Goal: Use online tool/utility

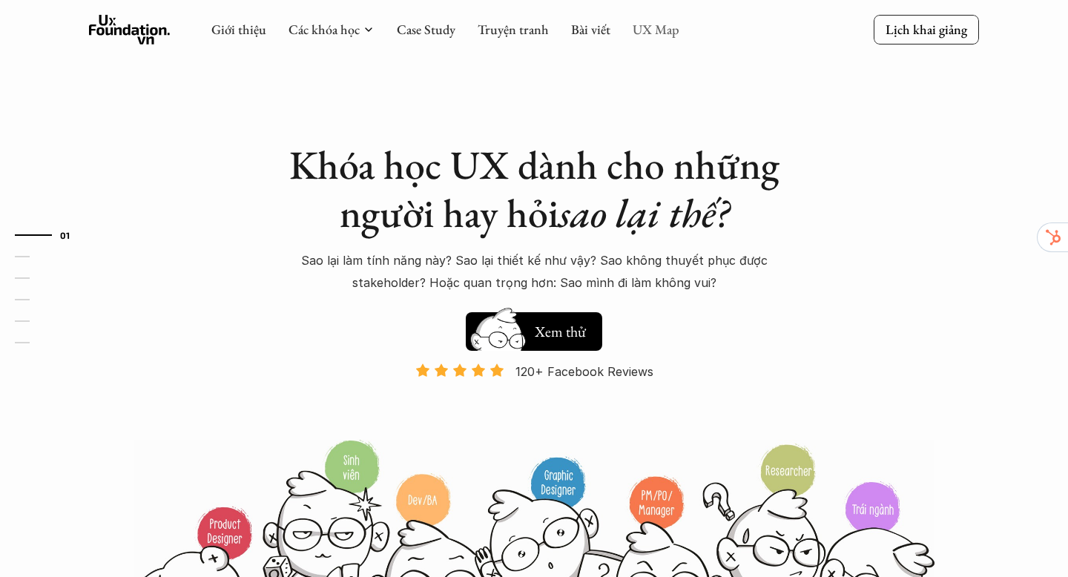
click at [667, 31] on link "UX Map" at bounding box center [656, 29] width 47 height 17
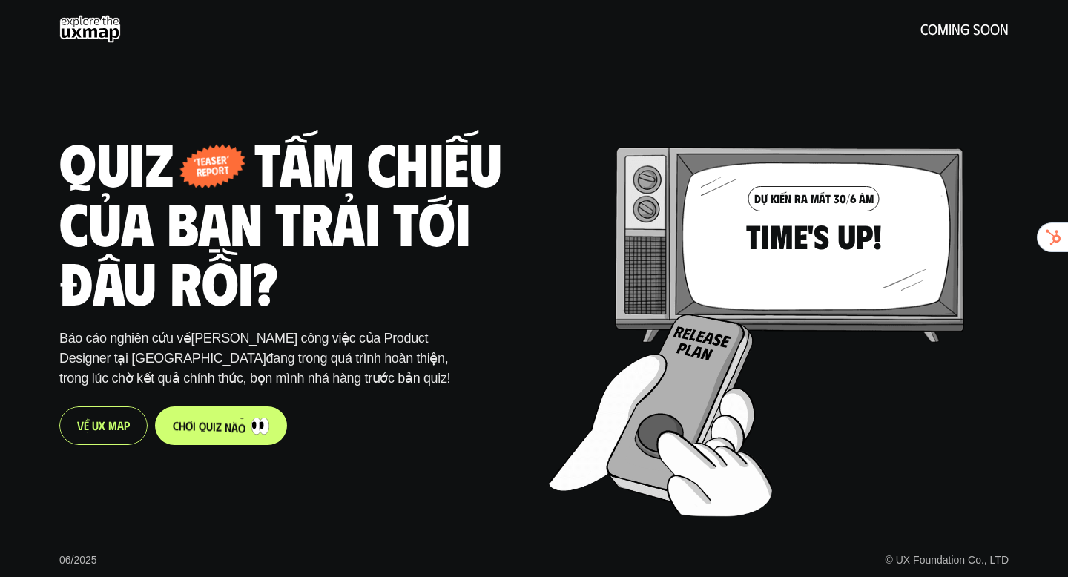
click at [214, 426] on p "c h ơ i q u i z n à o" at bounding box center [209, 425] width 73 height 14
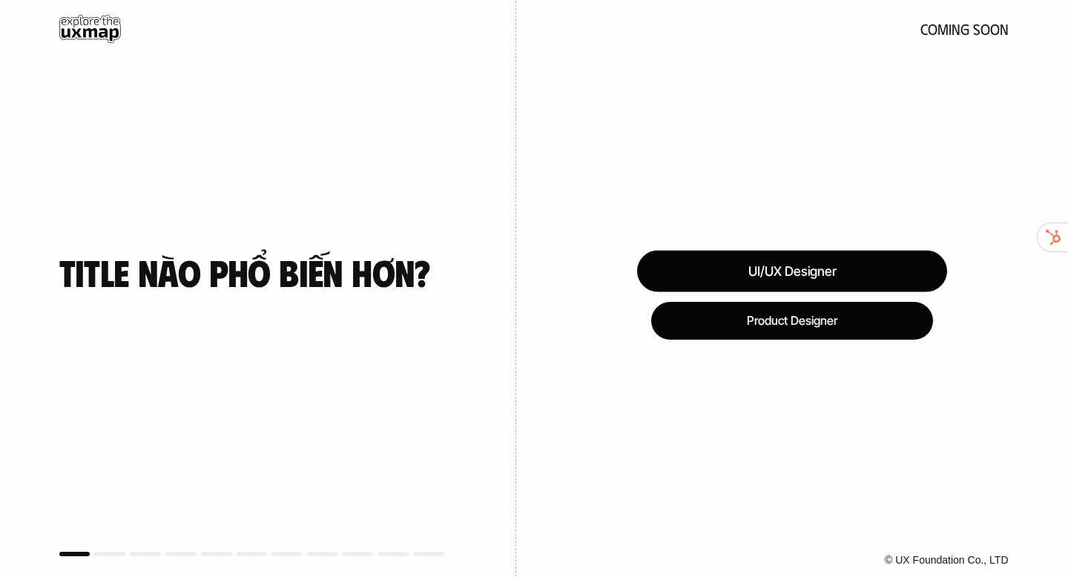
click at [697, 278] on div "UI/UX Designer" at bounding box center [792, 271] width 310 height 42
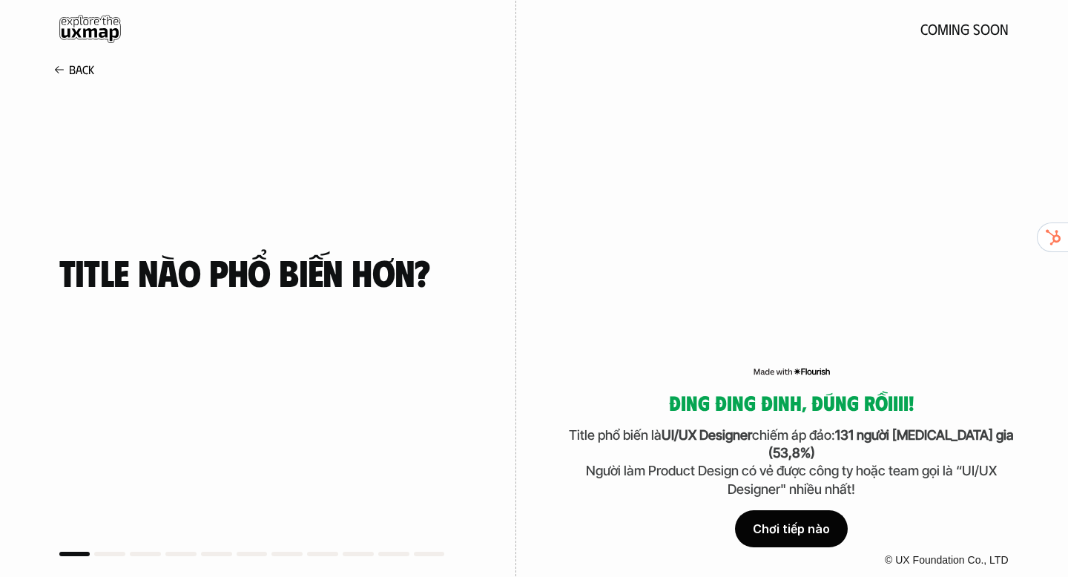
click at [752, 527] on div "Chơi tiếp nào" at bounding box center [791, 528] width 113 height 37
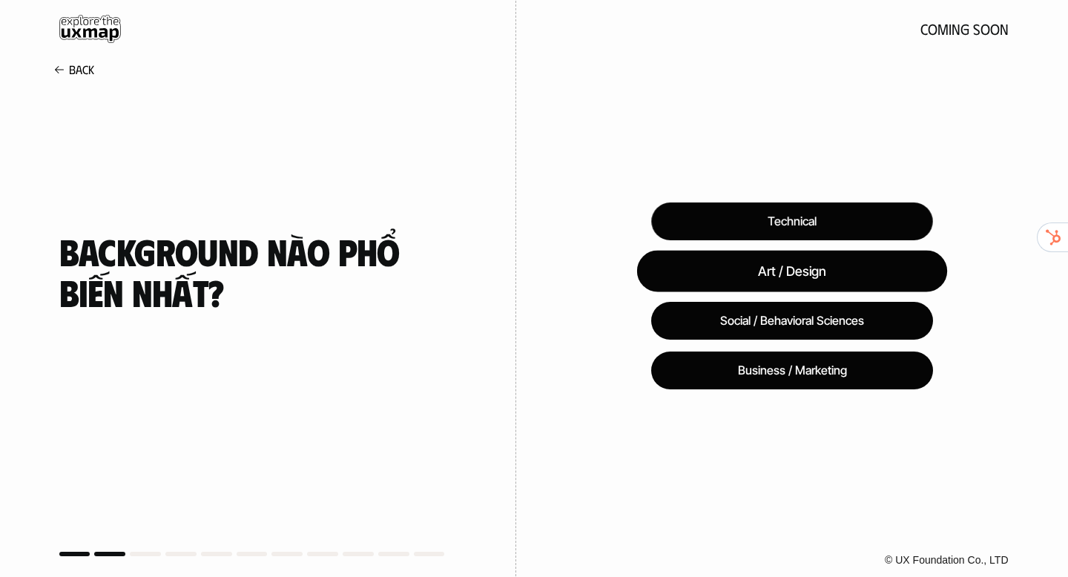
click at [814, 275] on div "Art / Design" at bounding box center [791, 271] width 310 height 42
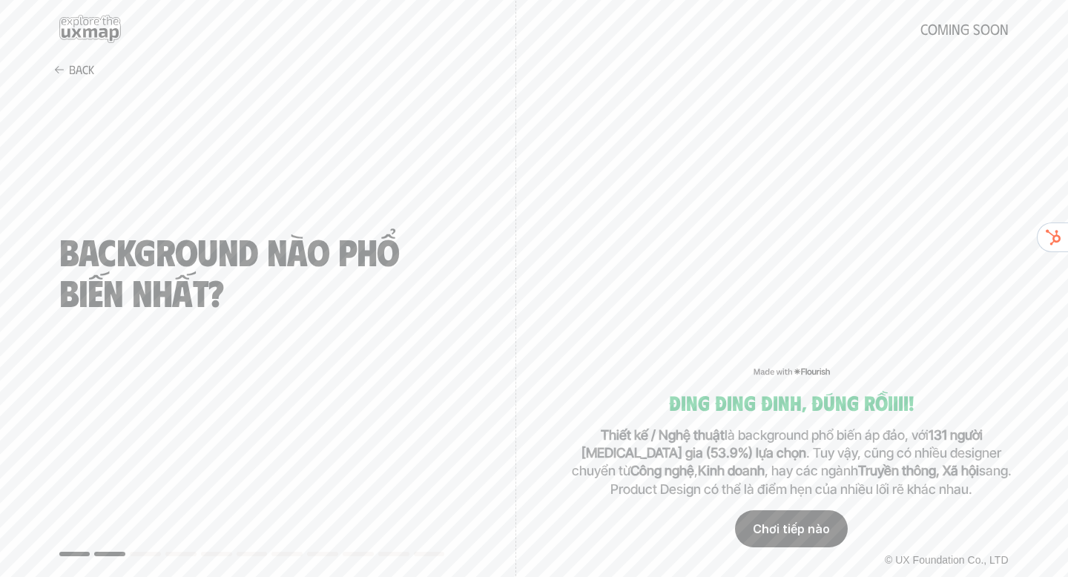
click at [785, 528] on div "Chơi tiếp nào" at bounding box center [791, 528] width 113 height 37
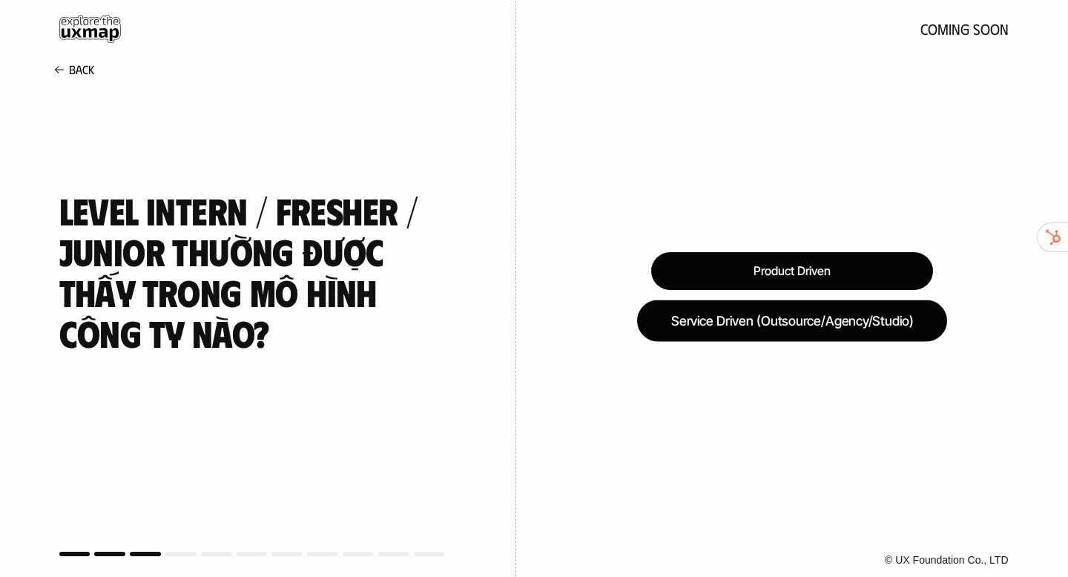
click at [804, 335] on div "Service Driven (Outsource/Agency/Studio)" at bounding box center [792, 321] width 310 height 42
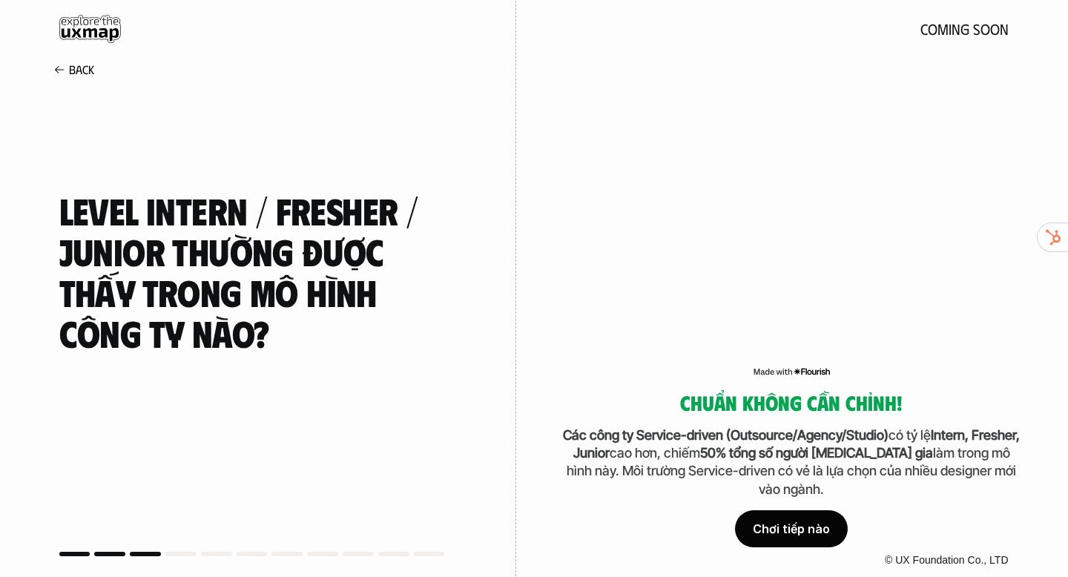
click at [783, 537] on div "Chơi tiếp nào" at bounding box center [791, 528] width 113 height 37
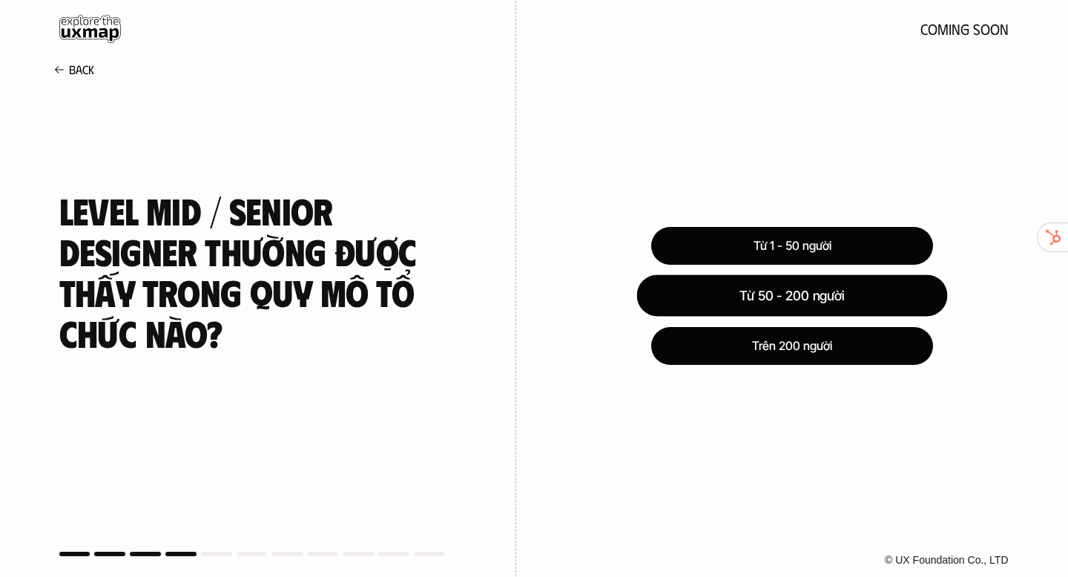
click at [836, 289] on div "Từ 50 - 200 người" at bounding box center [791, 296] width 311 height 42
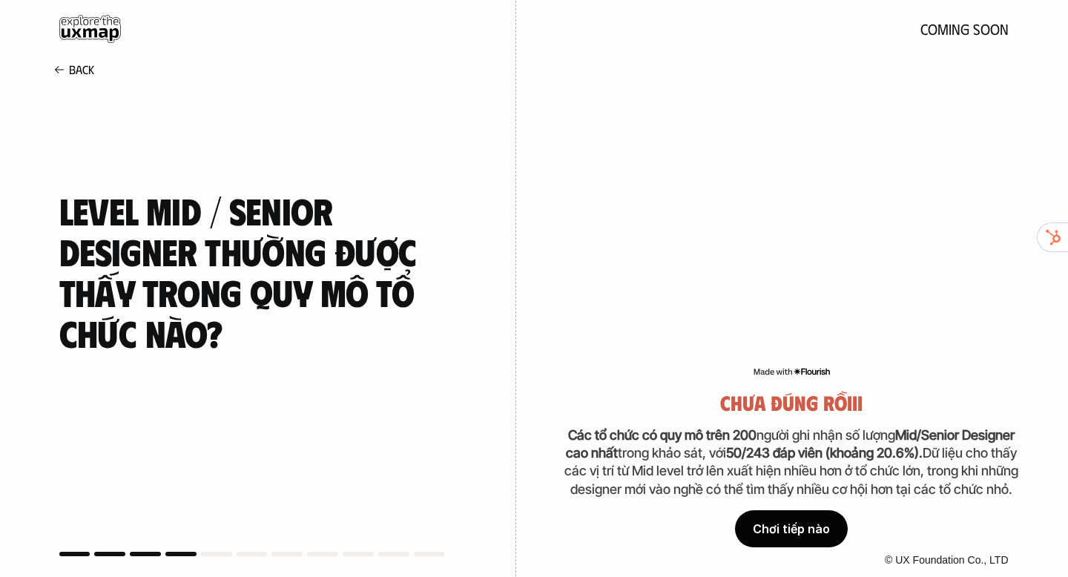
click at [779, 525] on div "Chơi tiếp nào" at bounding box center [791, 528] width 113 height 37
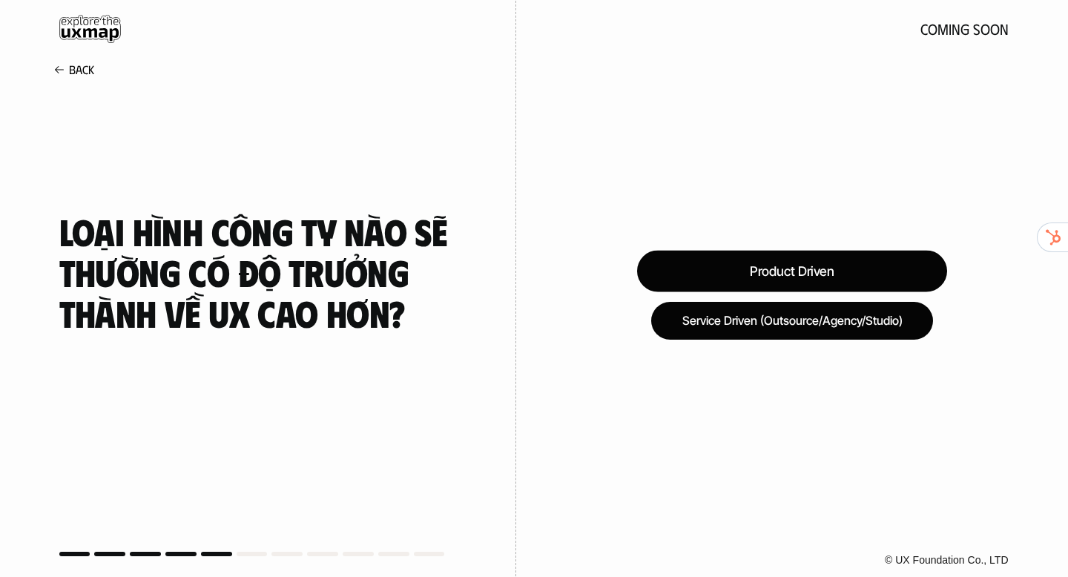
click at [825, 282] on div "Product Driven" at bounding box center [792, 271] width 310 height 42
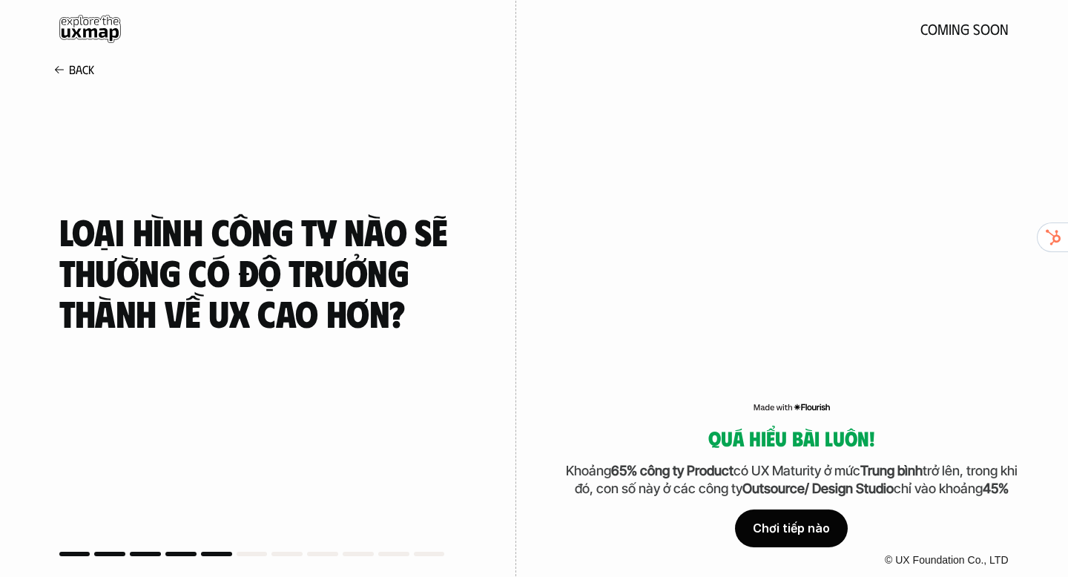
click at [783, 524] on div "Chơi tiếp nào" at bounding box center [791, 528] width 113 height 37
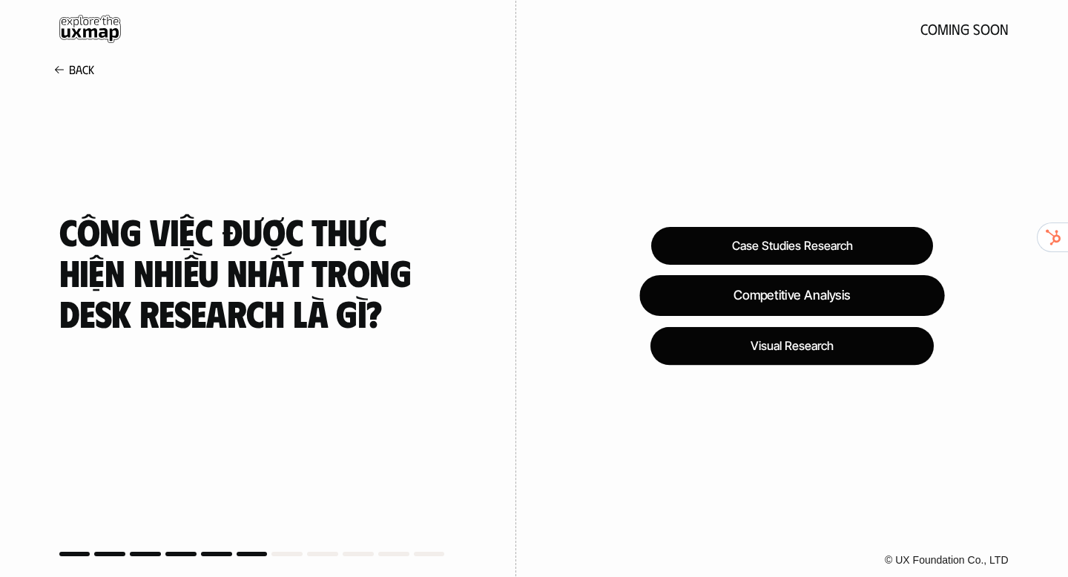
click at [868, 300] on div "Competitive Analysis" at bounding box center [791, 295] width 305 height 41
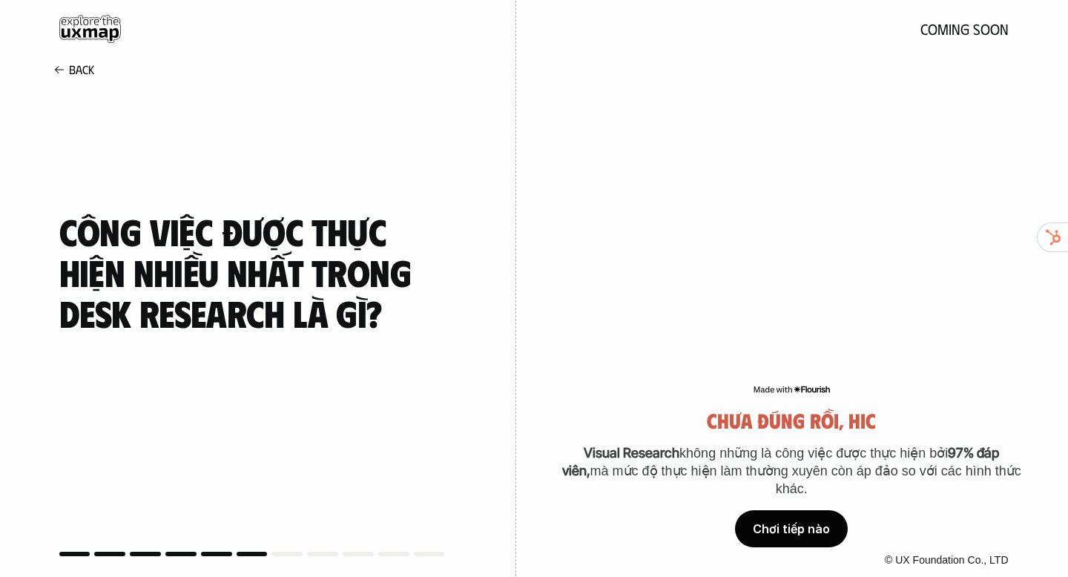
click at [789, 531] on div "Chơi tiếp nào" at bounding box center [791, 528] width 113 height 37
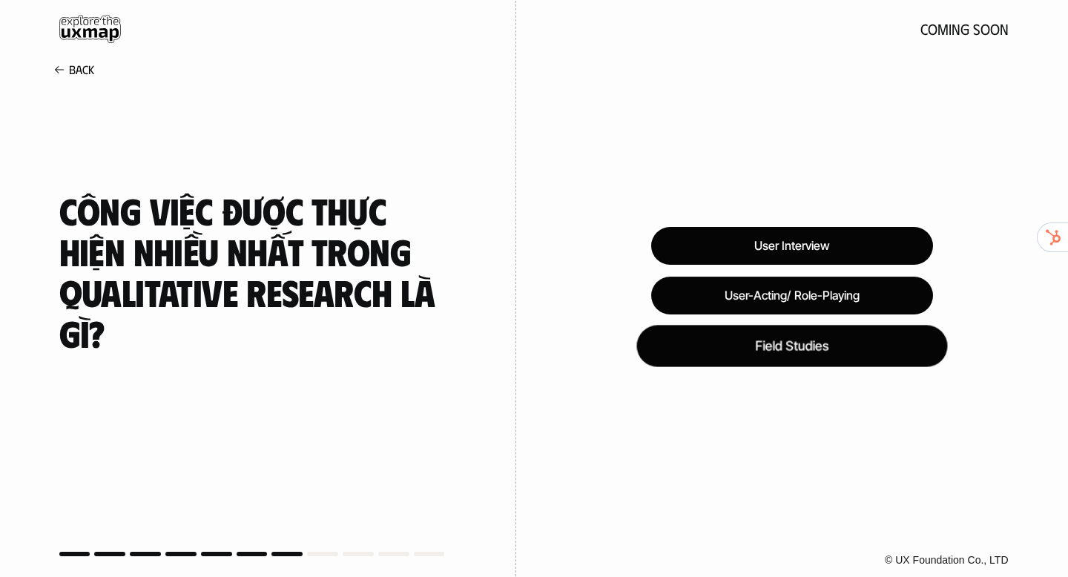
click at [868, 355] on div "Field Studies" at bounding box center [791, 346] width 311 height 42
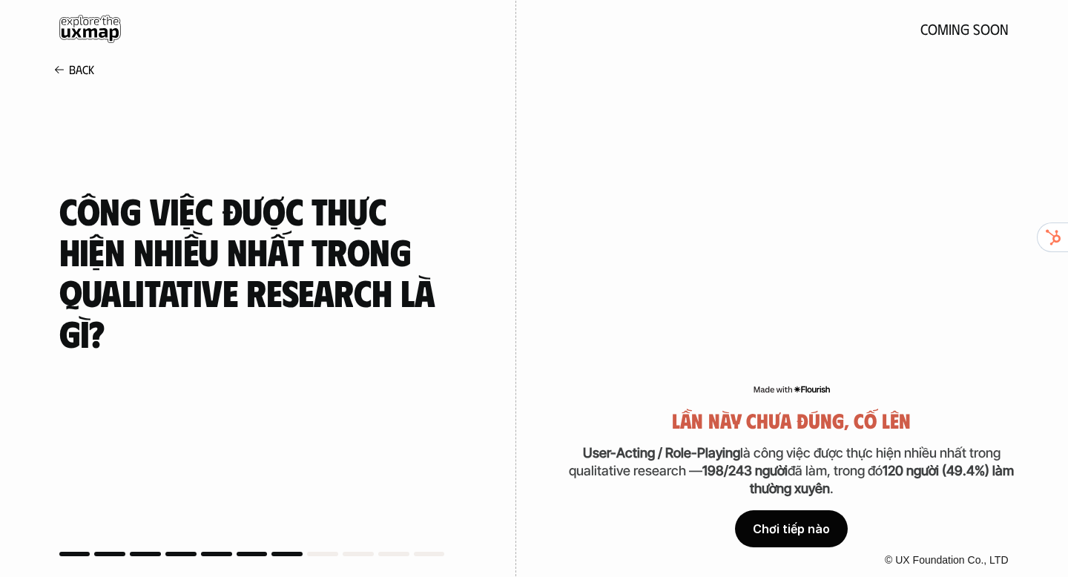
click at [800, 527] on div "Chơi tiếp nào" at bounding box center [791, 528] width 113 height 37
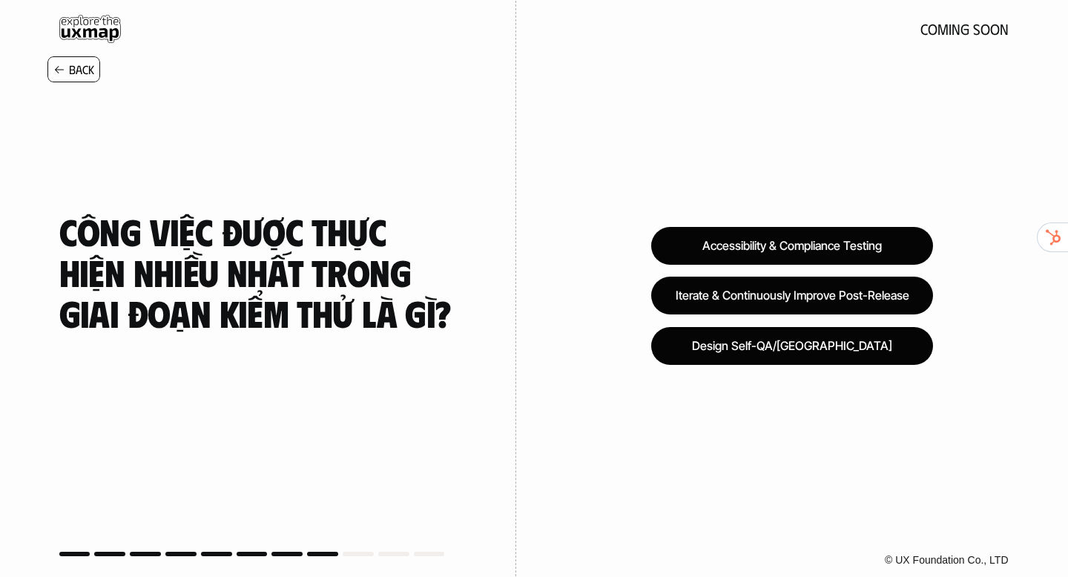
click at [59, 73] on icon at bounding box center [59, 70] width 12 height 12
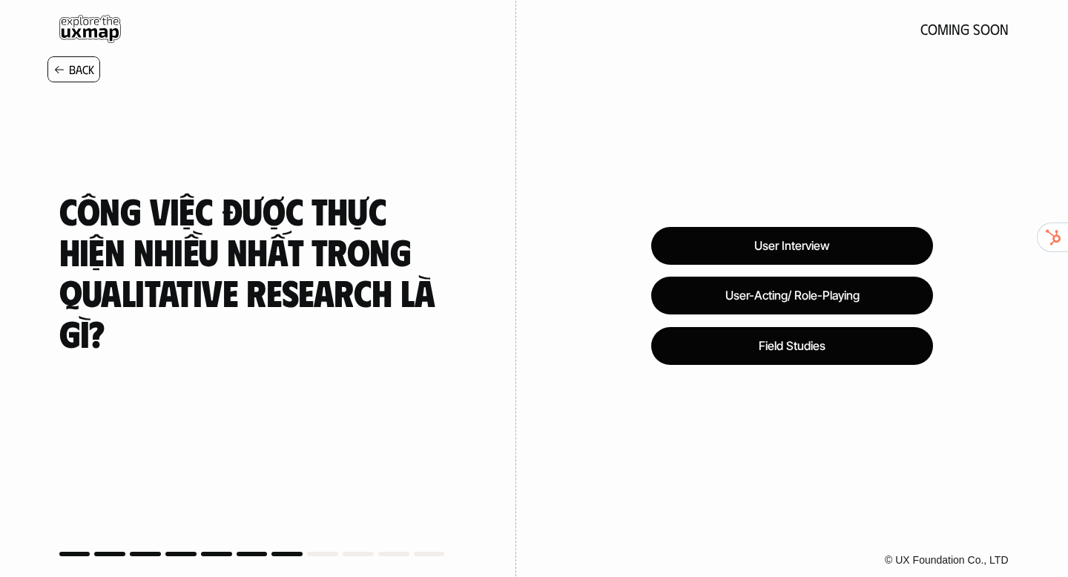
click at [59, 73] on icon at bounding box center [59, 70] width 12 height 12
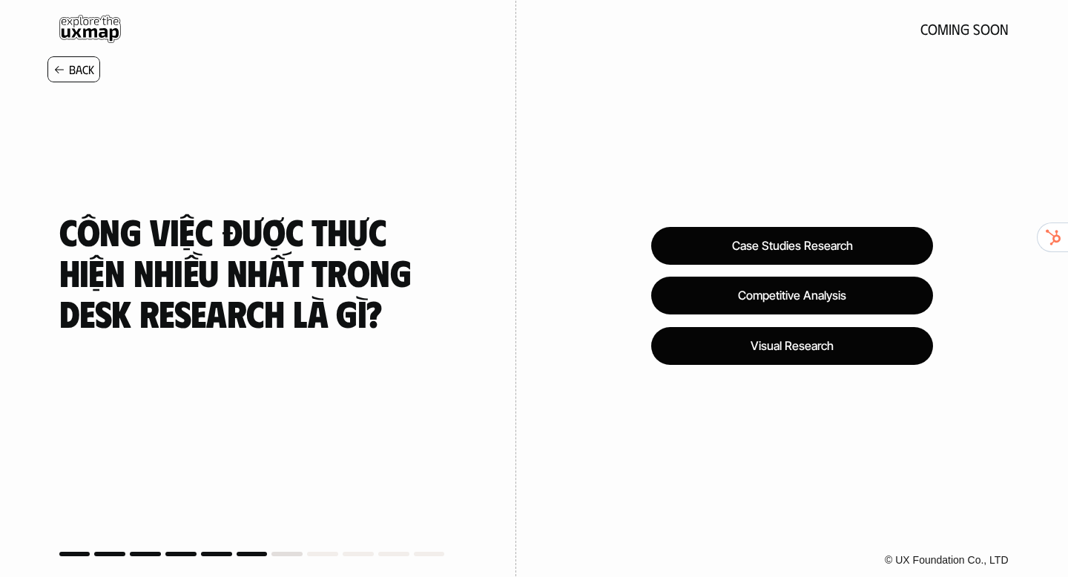
click at [59, 73] on icon at bounding box center [59, 70] width 12 height 12
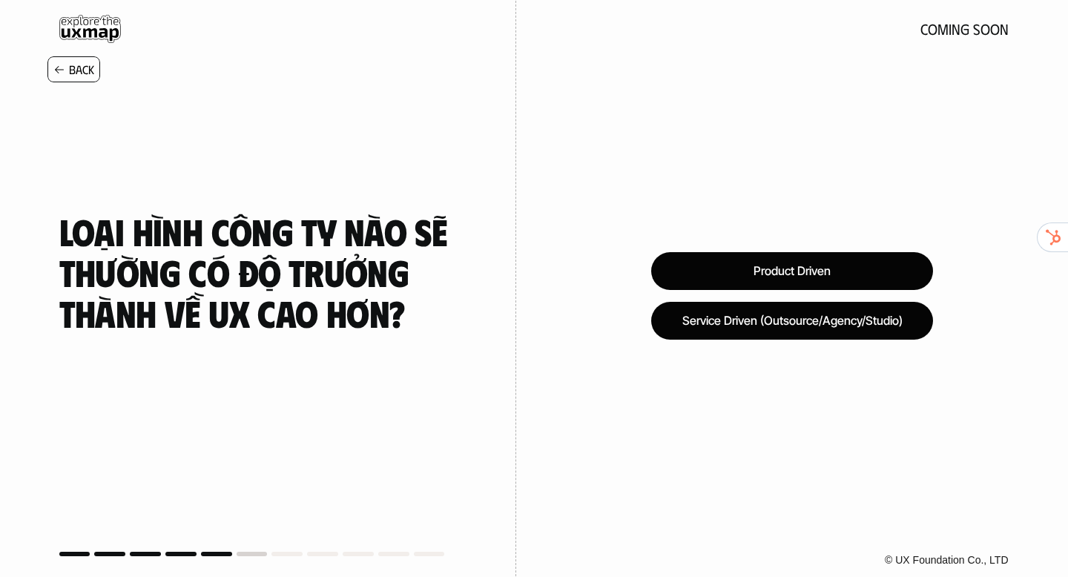
click at [59, 73] on icon at bounding box center [59, 70] width 12 height 12
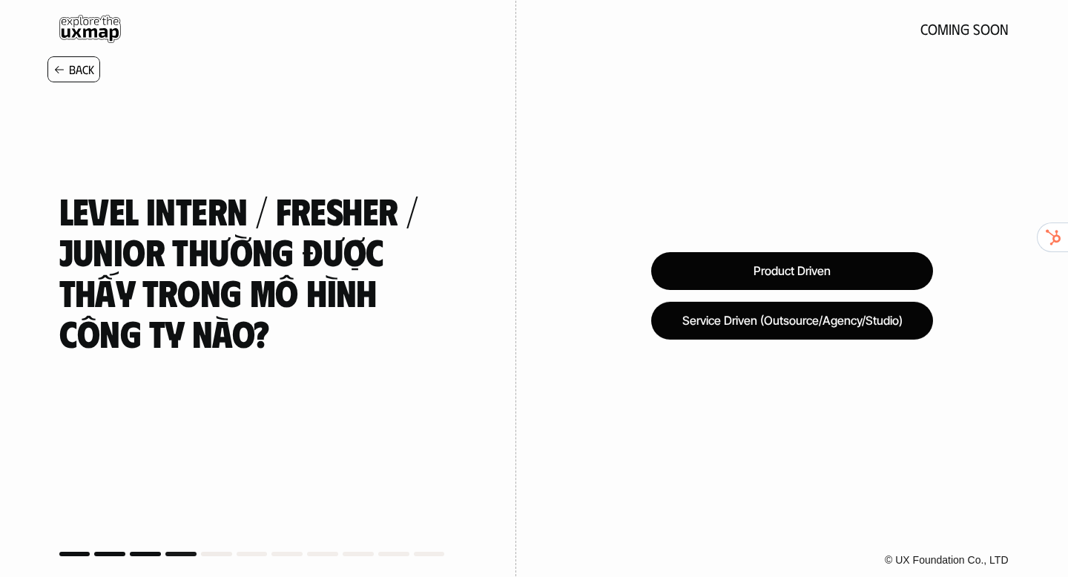
click at [59, 73] on icon at bounding box center [59, 70] width 12 height 12
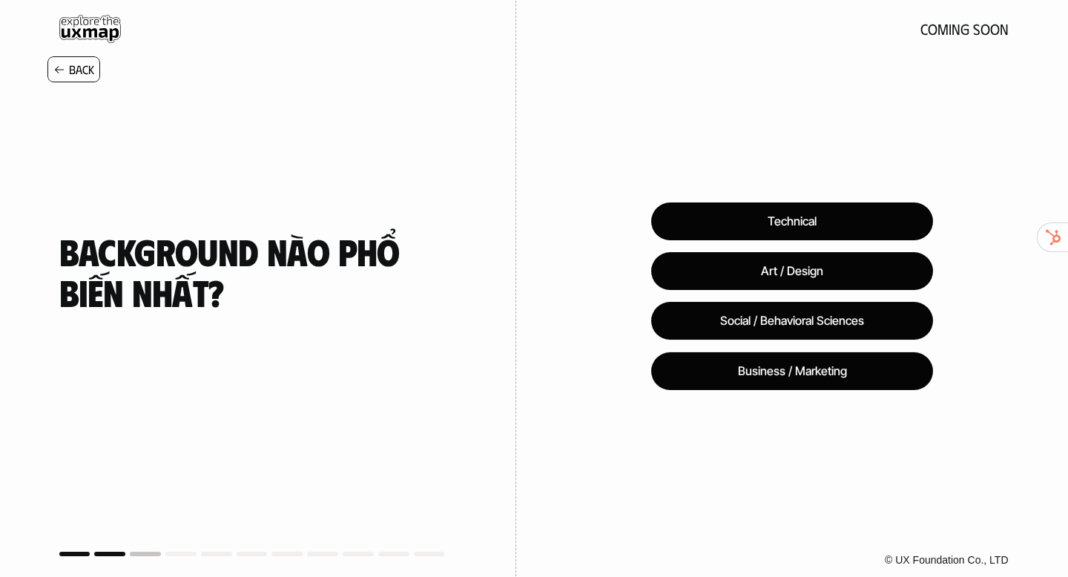
click at [59, 73] on icon at bounding box center [59, 70] width 12 height 12
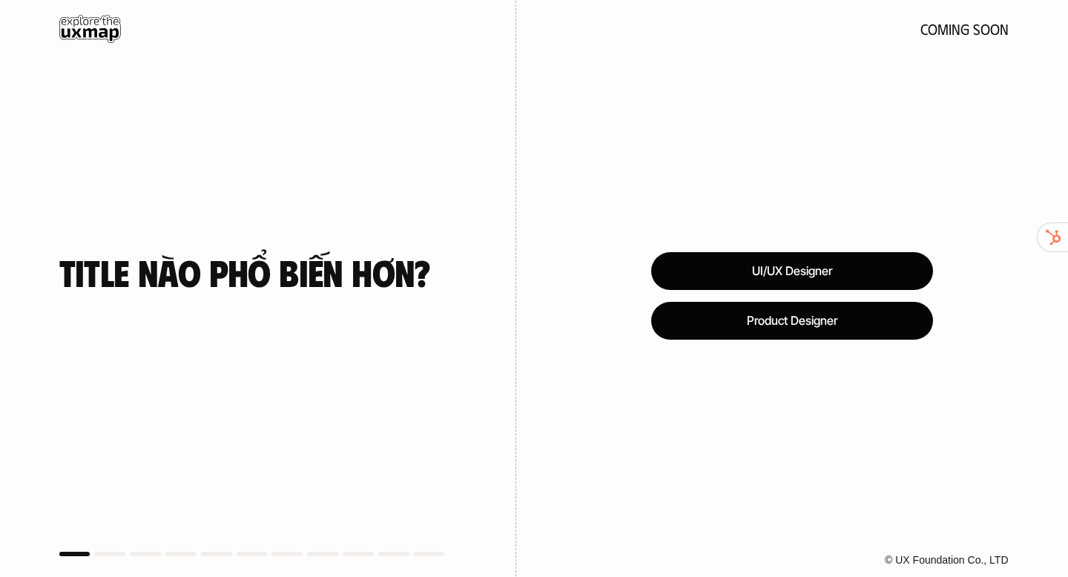
click at [59, 73] on icon at bounding box center [59, 70] width 12 height 12
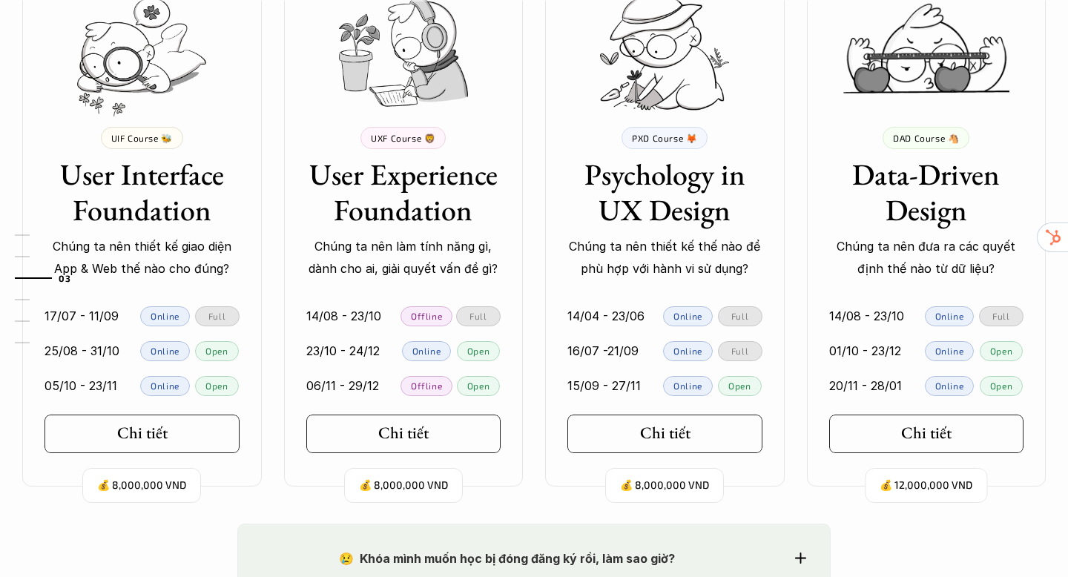
scroll to position [1802, 0]
